Goal: Task Accomplishment & Management: Manage account settings

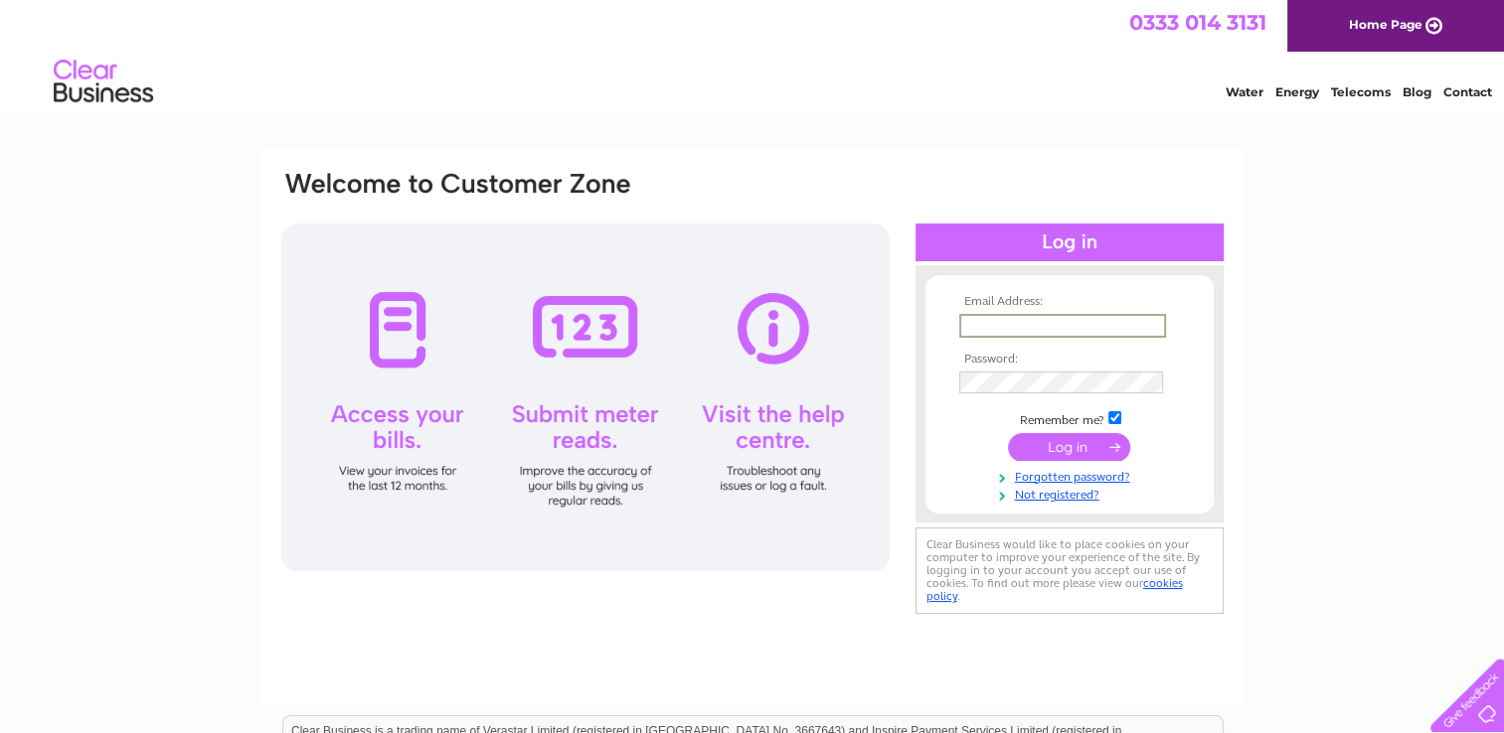
click at [1026, 326] on input "text" at bounding box center [1062, 326] width 207 height 24
type input "kaeko22@aol.com"
click at [1035, 444] on input "submit" at bounding box center [1069, 445] width 122 height 28
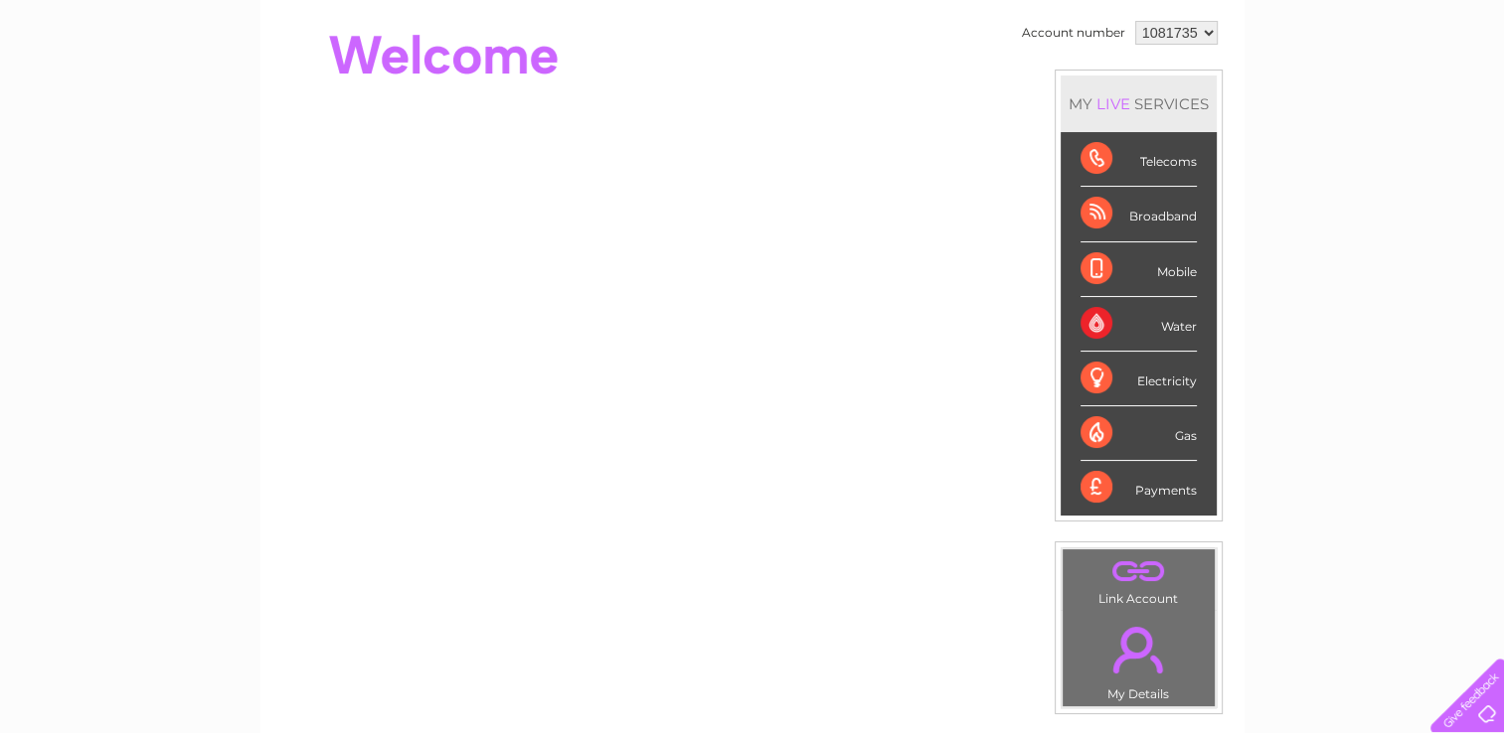
scroll to position [199, 0]
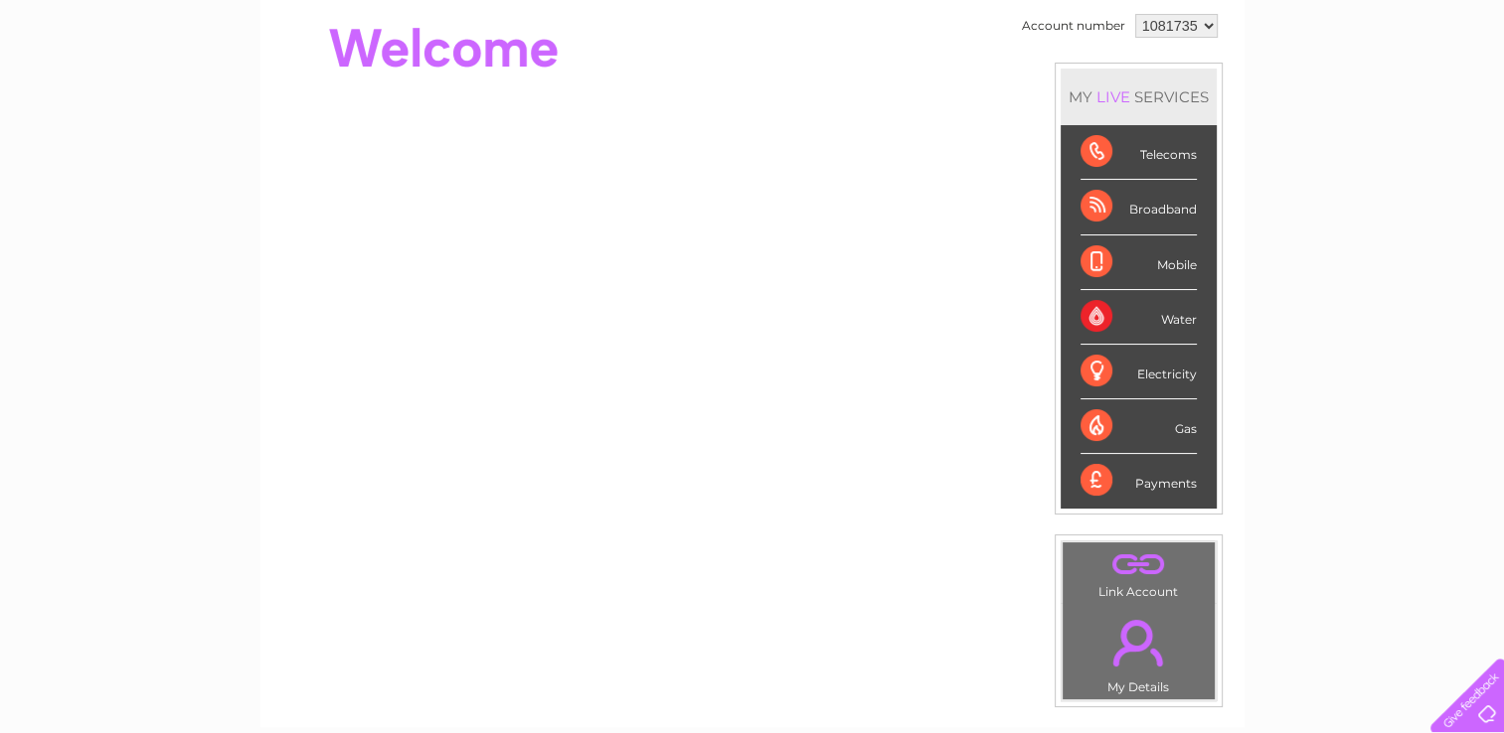
click at [1125, 562] on link "." at bounding box center [1138, 565] width 142 height 35
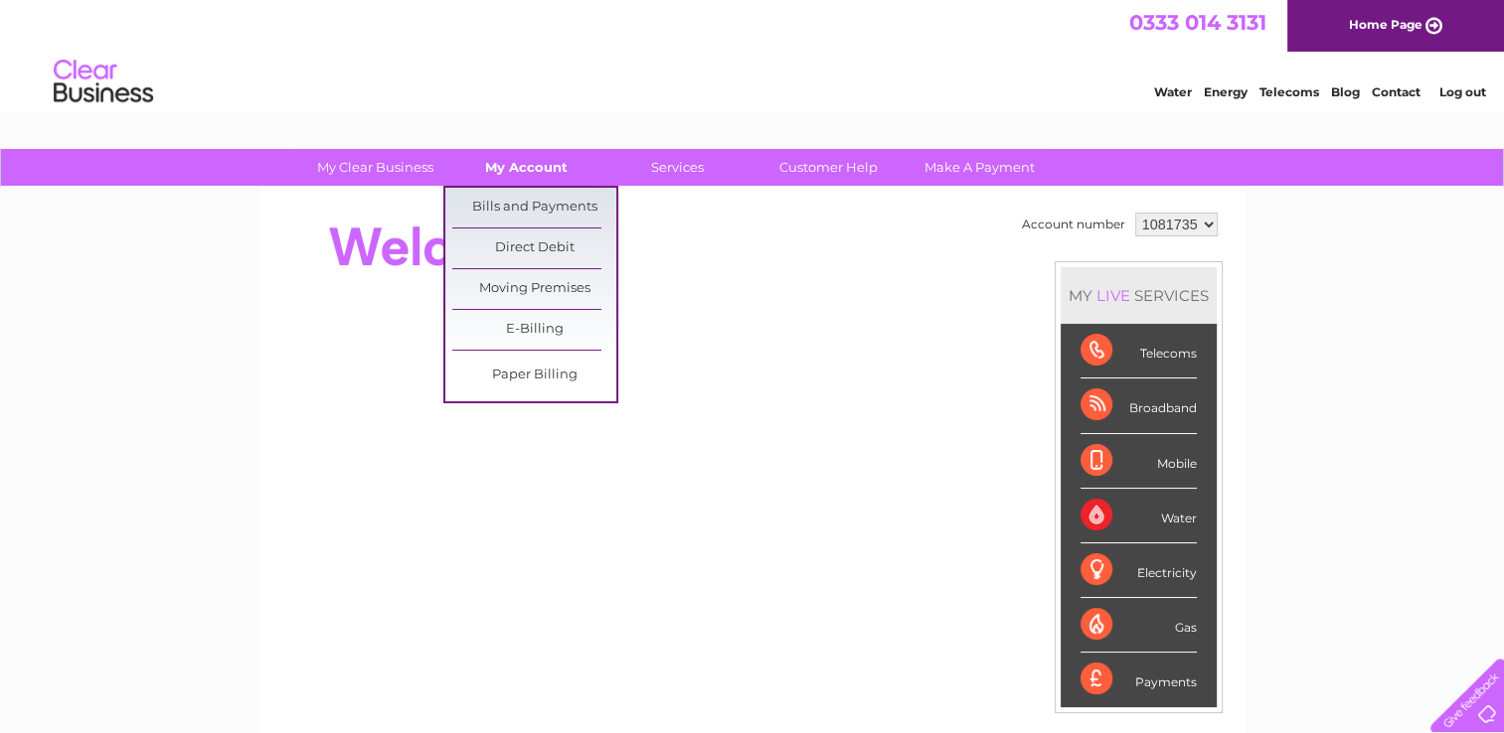
click at [549, 168] on link "My Account" at bounding box center [526, 167] width 164 height 37
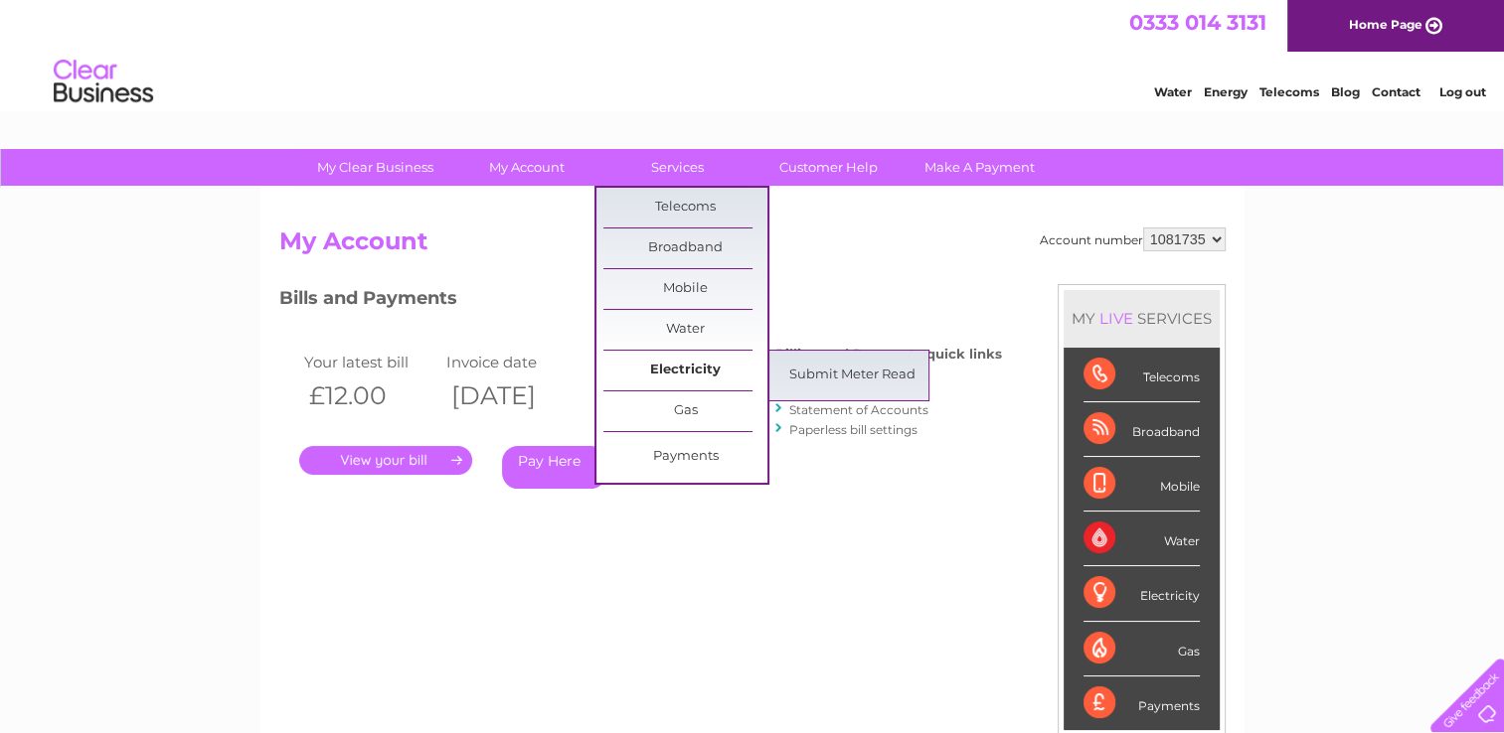
click at [666, 364] on link "Electricity" at bounding box center [685, 371] width 164 height 40
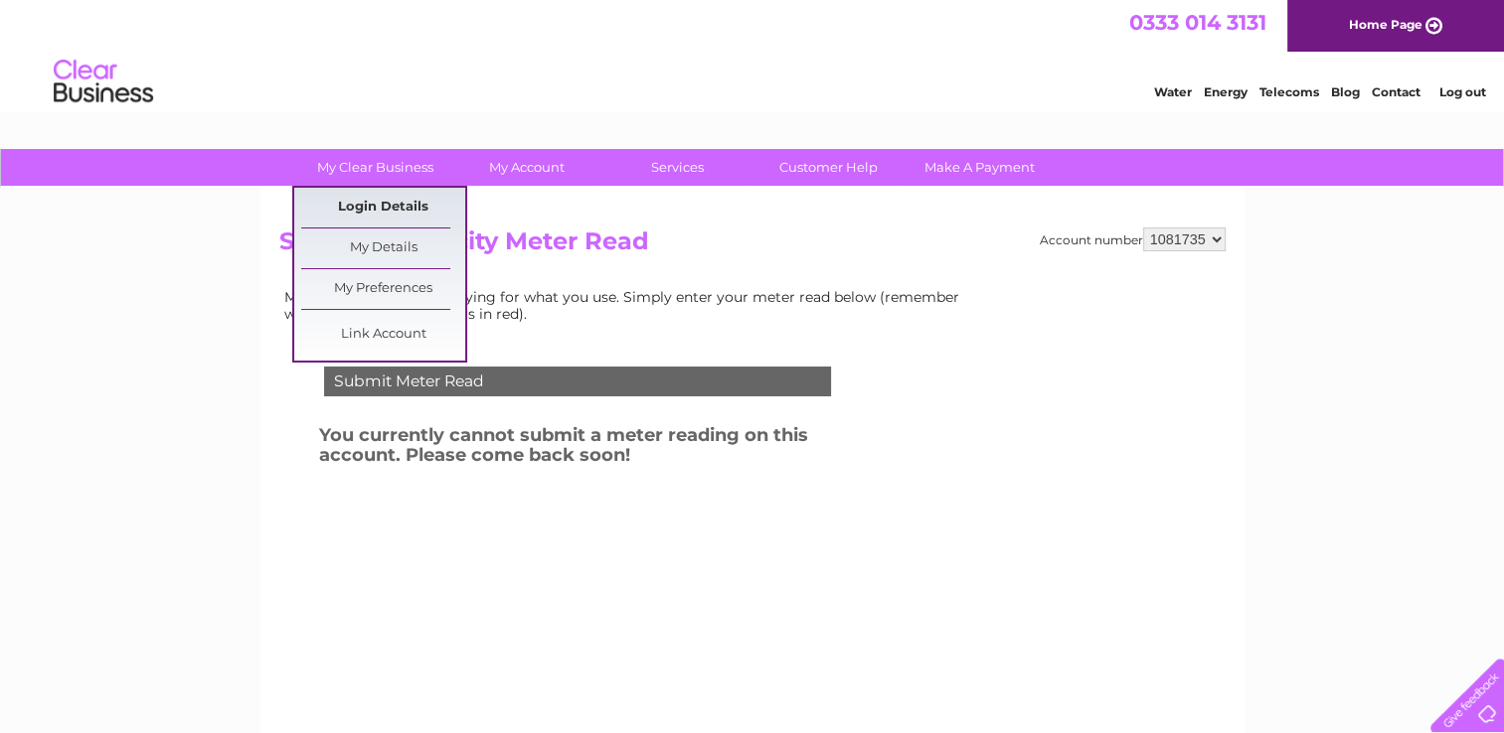
click at [372, 208] on link "Login Details" at bounding box center [383, 208] width 164 height 40
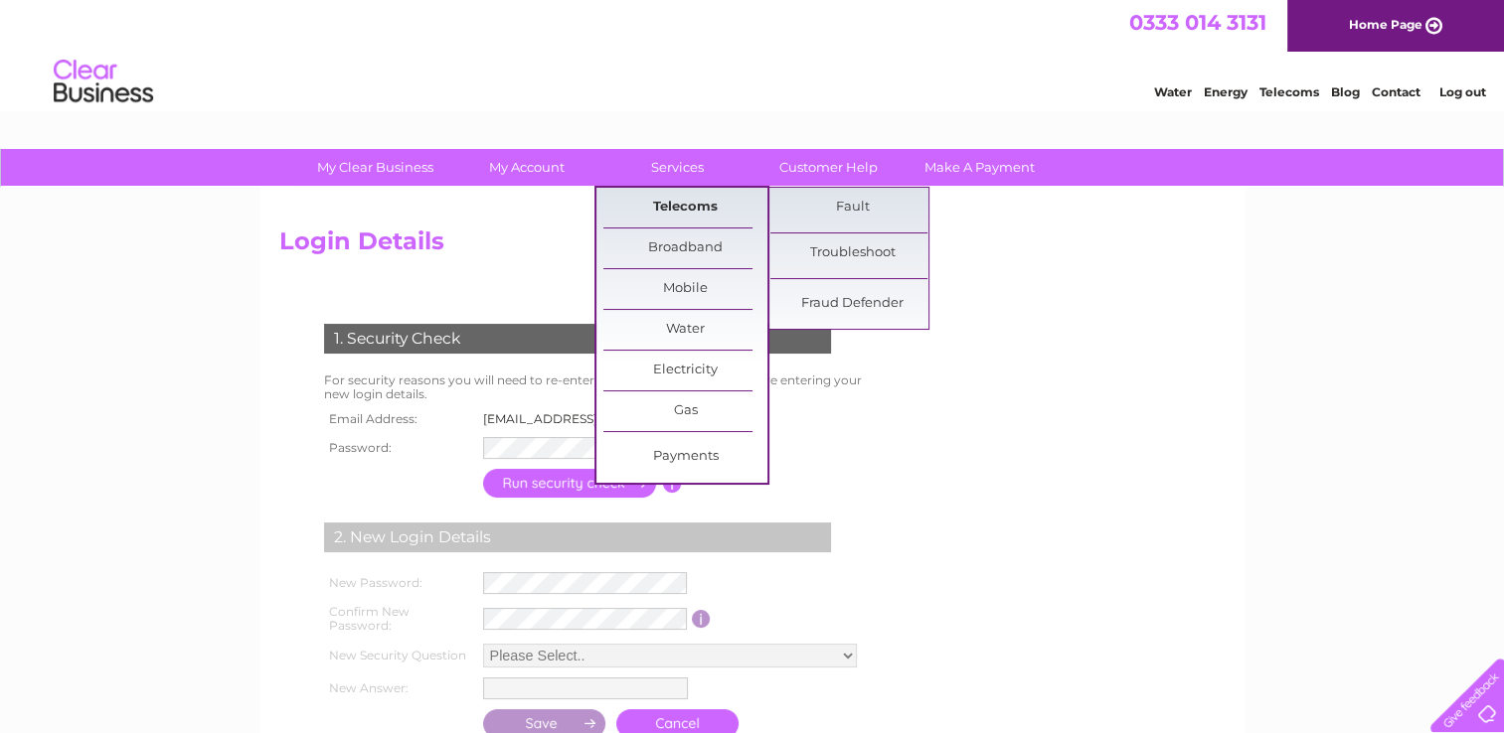
click at [727, 194] on link "Telecoms" at bounding box center [685, 208] width 164 height 40
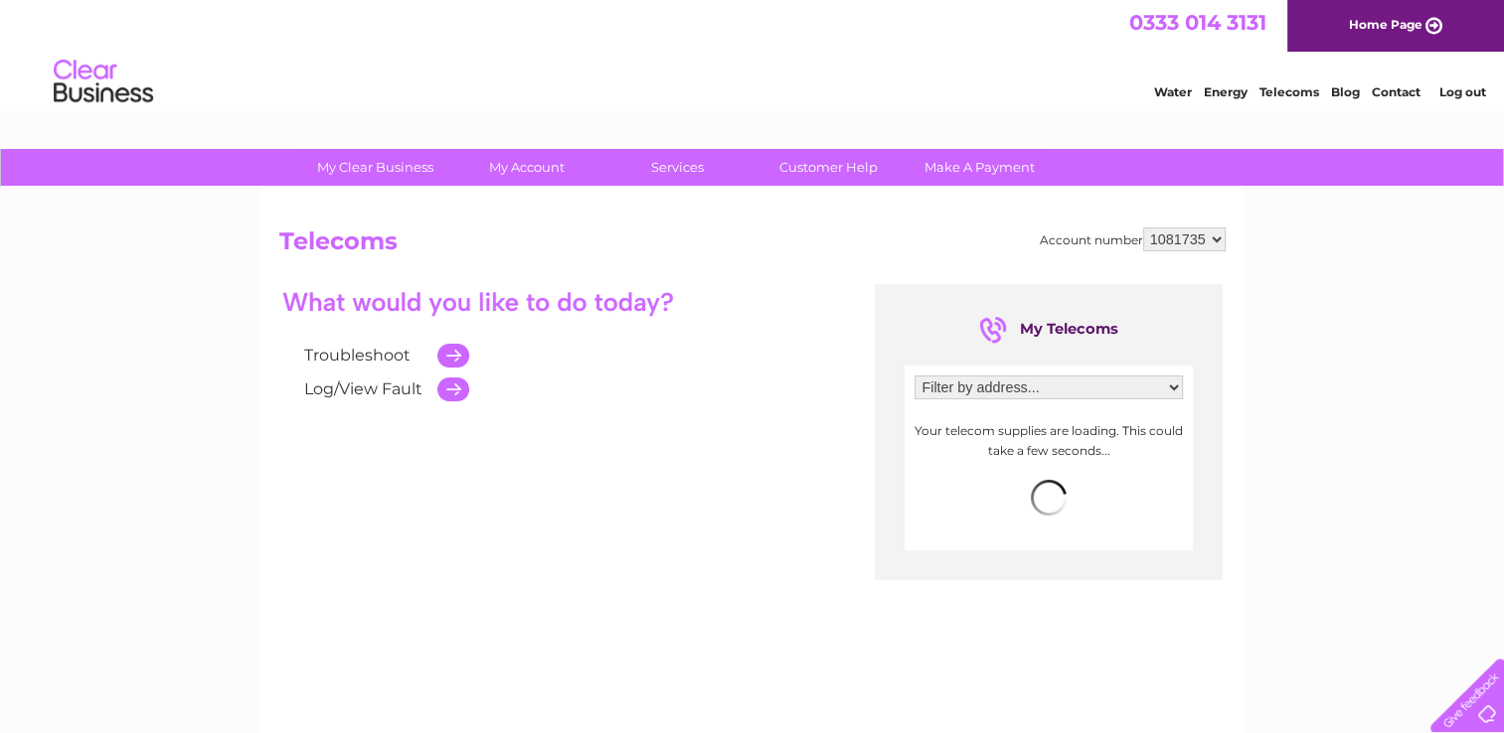
click at [1487, 231] on div "My Clear Business Login Details My Details My Preferences Link Account My Accou…" at bounding box center [752, 616] width 1504 height 935
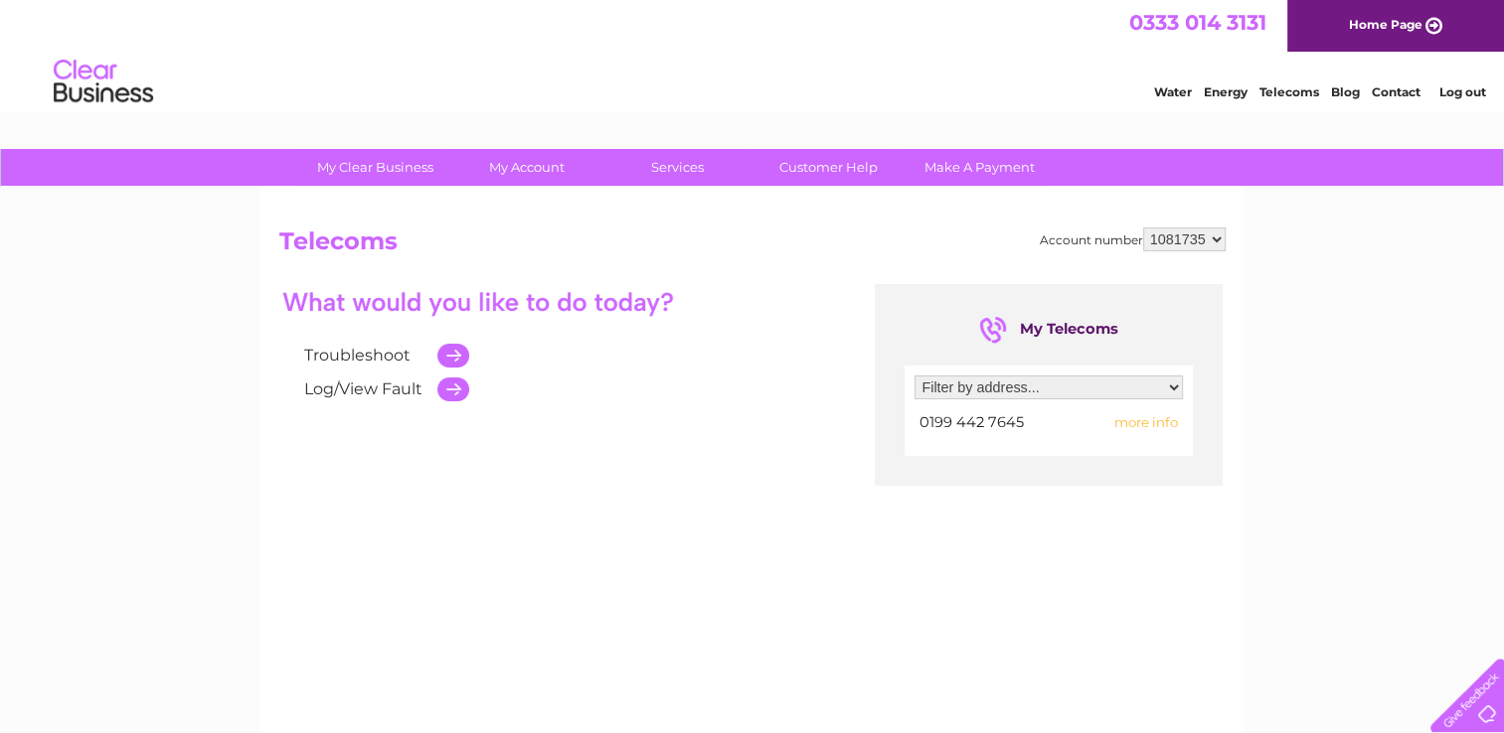
click at [575, 318] on div at bounding box center [478, 301] width 398 height 35
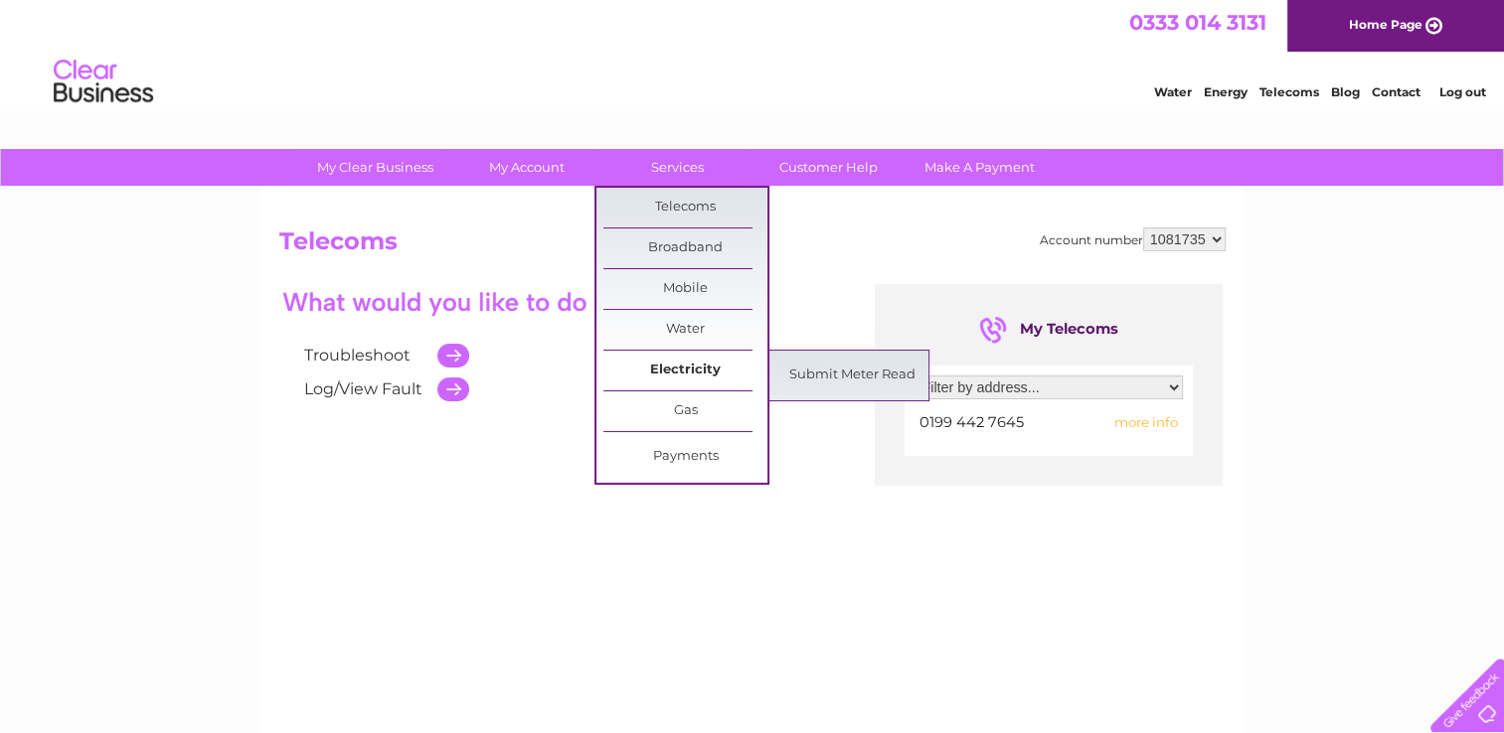
click at [663, 366] on link "Electricity" at bounding box center [685, 371] width 164 height 40
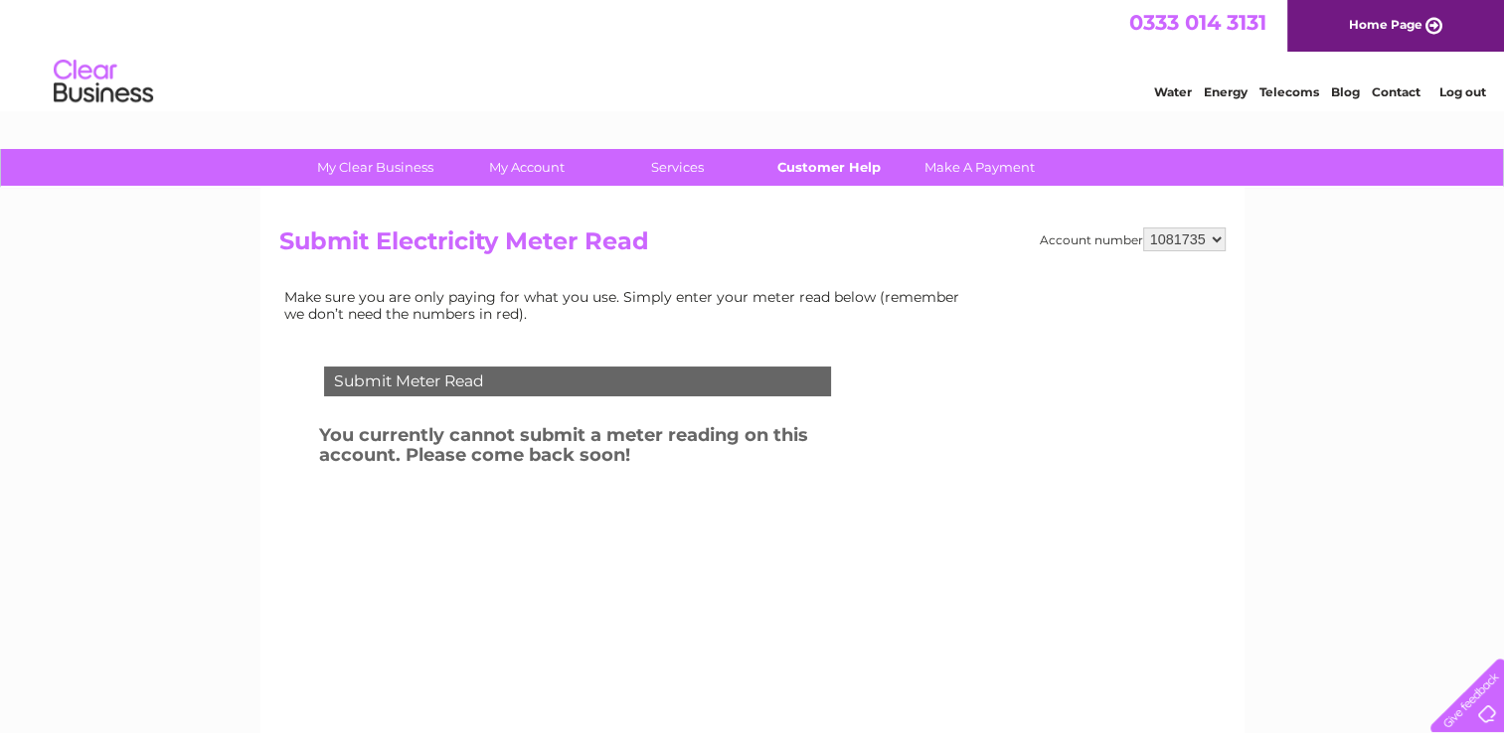
click at [819, 169] on link "Customer Help" at bounding box center [828, 167] width 164 height 37
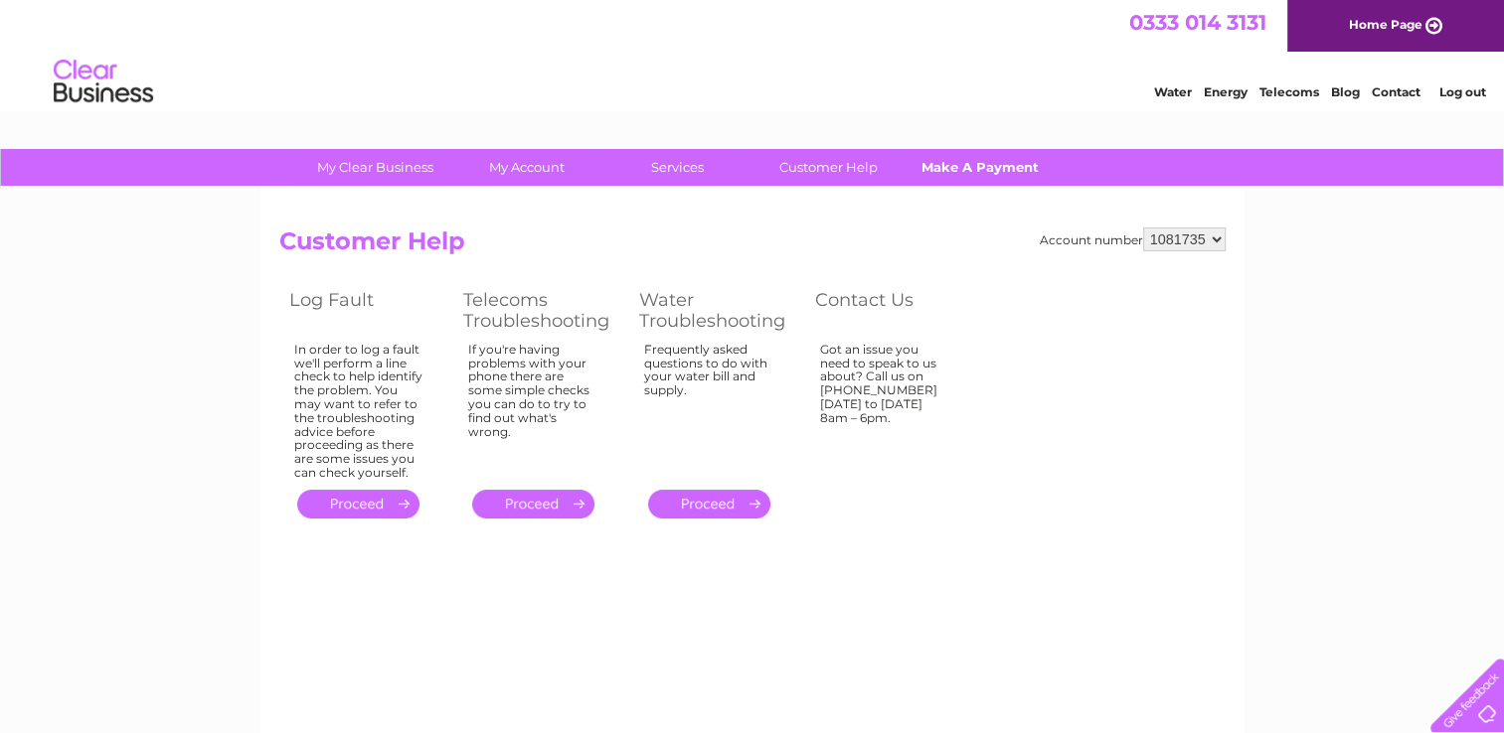
click at [948, 163] on link "Make A Payment" at bounding box center [979, 167] width 164 height 37
click at [1416, 19] on link "Home Page" at bounding box center [1395, 26] width 217 height 52
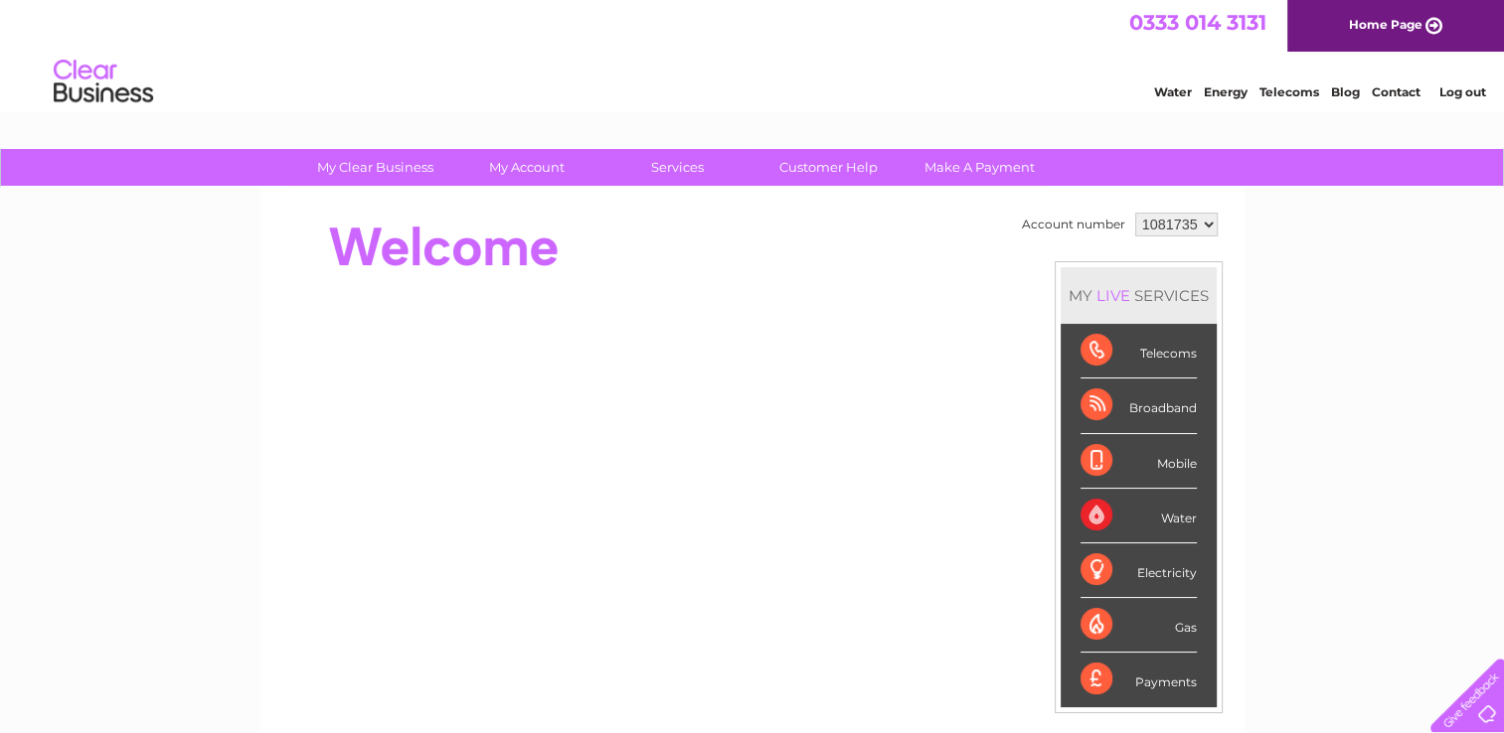
click at [1147, 574] on div "Electricity" at bounding box center [1138, 571] width 116 height 55
click at [1280, 516] on div "My Clear Business Login Details My Details My Preferences Link Account My Accou…" at bounding box center [752, 707] width 1504 height 1117
click at [1392, 21] on link "Home Page" at bounding box center [1395, 26] width 217 height 52
